Goal: Navigation & Orientation: Find specific page/section

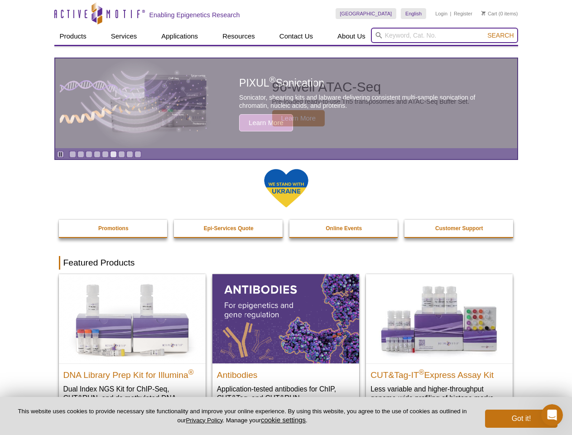
click at [444, 35] on input "search" at bounding box center [444, 35] width 147 height 15
click at [500, 35] on span "Search" at bounding box center [500, 35] width 26 height 7
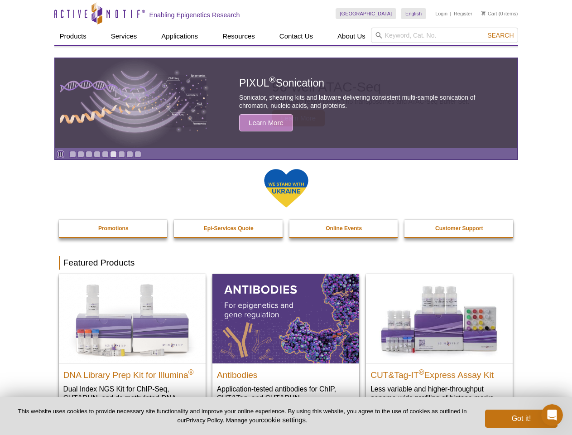
click at [60, 154] on icon "Pause" at bounding box center [61, 154] width 6 height 6
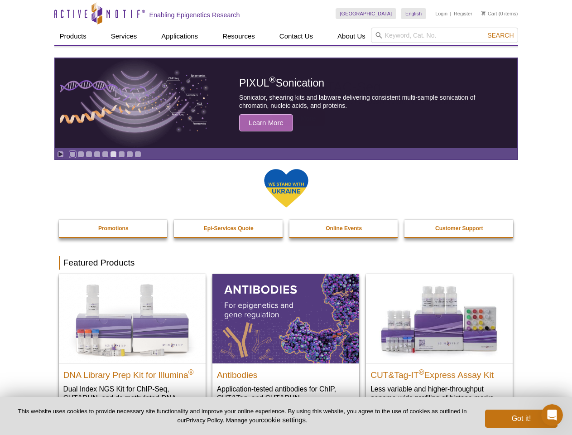
click at [72, 154] on link "Go to slide 1" at bounding box center [72, 154] width 7 height 7
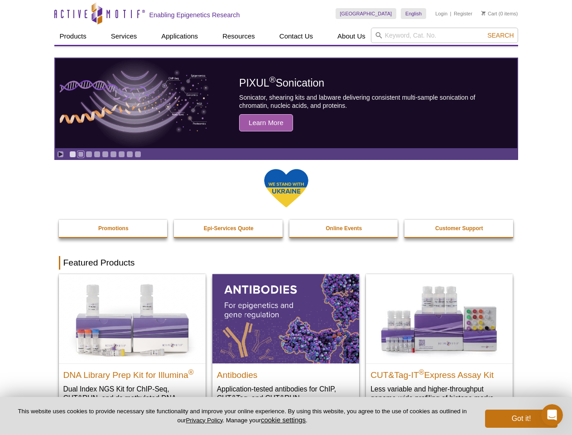
click at [81, 154] on link "Go to slide 2" at bounding box center [80, 154] width 7 height 7
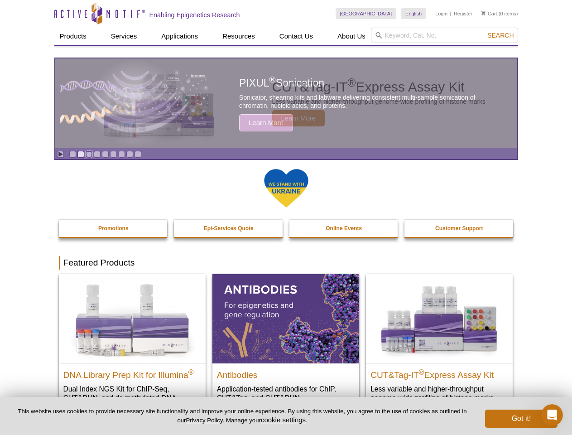
click at [89, 154] on link "Go to slide 3" at bounding box center [89, 154] width 7 height 7
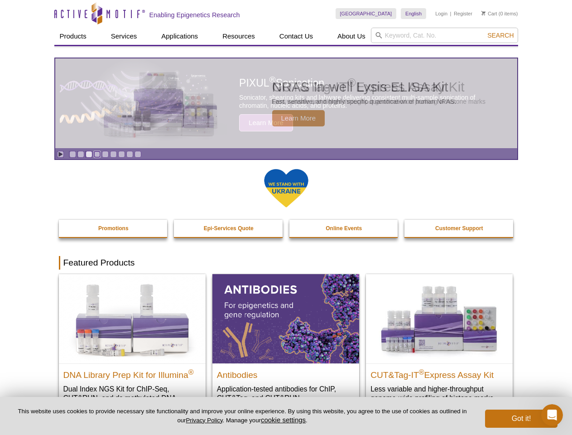
click at [97, 154] on link "Go to slide 4" at bounding box center [97, 154] width 7 height 7
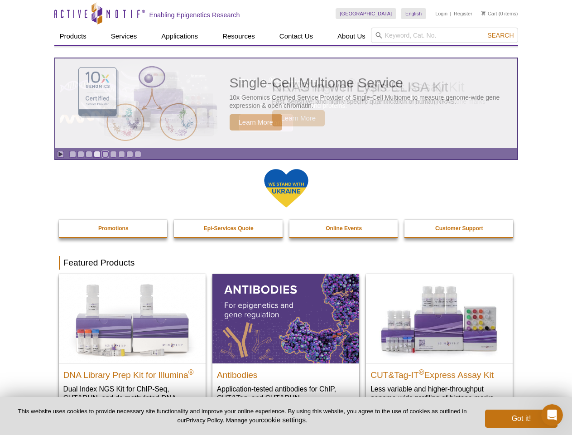
click at [105, 154] on link "Go to slide 5" at bounding box center [105, 154] width 7 height 7
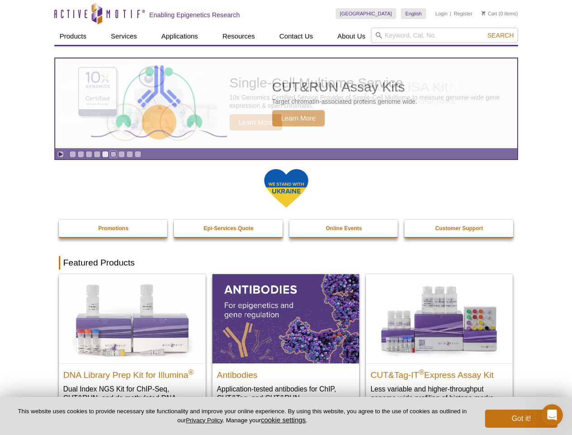
click at [113, 154] on link "Go to slide 6" at bounding box center [113, 154] width 7 height 7
